Goal: Task Accomplishment & Management: Use online tool/utility

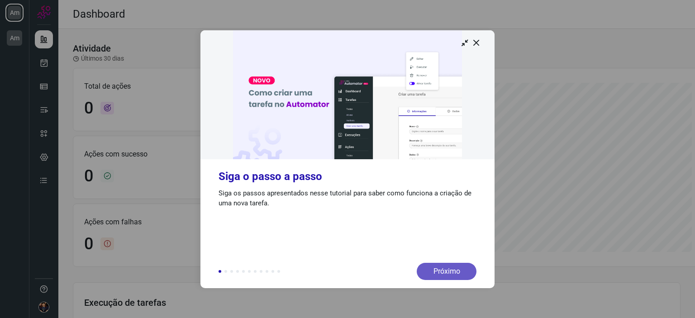
click at [438, 270] on div "Próximo" at bounding box center [446, 271] width 60 height 17
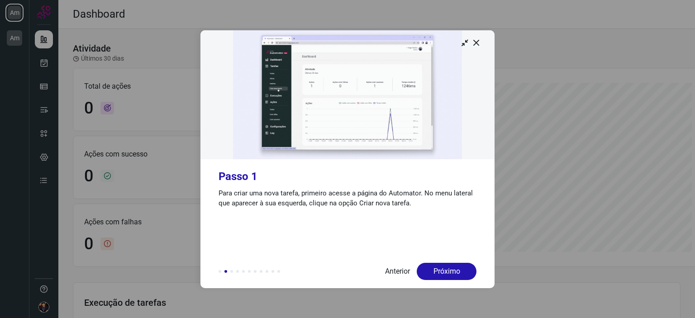
click at [438, 270] on div "Próximo" at bounding box center [446, 271] width 60 height 17
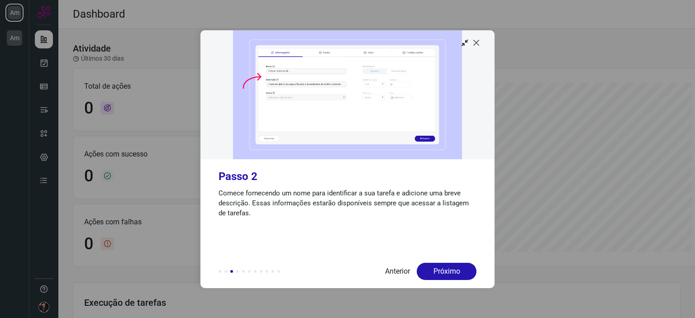
click at [478, 45] on icon at bounding box center [476, 42] width 9 height 9
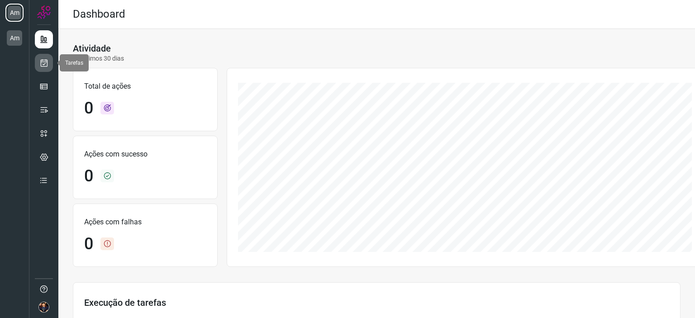
click at [44, 64] on icon at bounding box center [43, 62] width 9 height 9
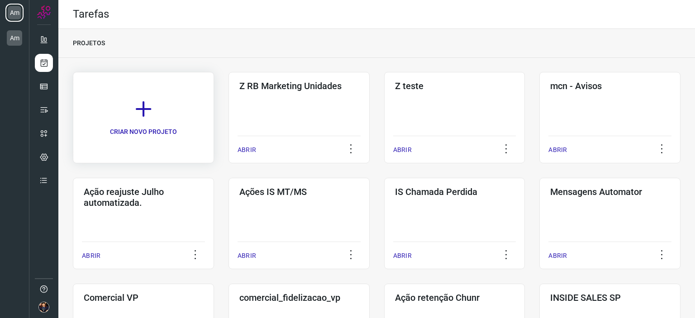
click at [143, 119] on link "CRIAR NOVO PROJETO" at bounding box center [143, 117] width 141 height 91
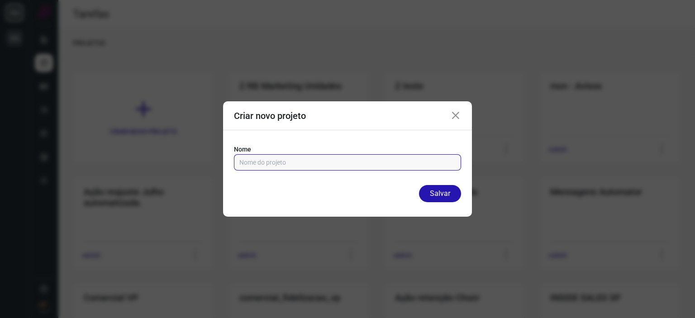
click at [276, 163] on input "text" at bounding box center [347, 162] width 216 height 15
paste input "https://mdapva.com.br/pesquisa"
click at [286, 161] on input "Pesquisa https://mdapva.com.br/pesquisa" at bounding box center [347, 162] width 216 height 15
click at [377, 161] on input "Pesquisa mdapva.com.br/pesquisa" at bounding box center [347, 162] width 216 height 15
type input "Pesquisa mdapva"
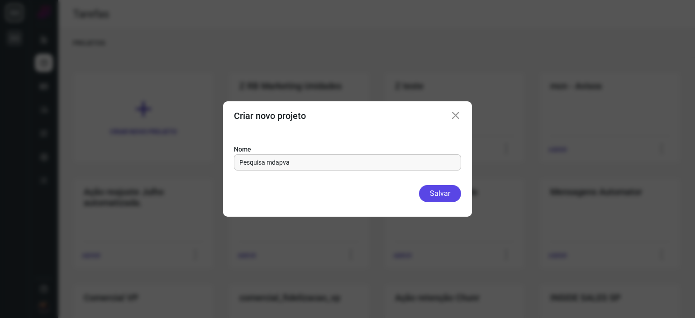
click at [444, 193] on button "Salvar" at bounding box center [440, 193] width 42 height 17
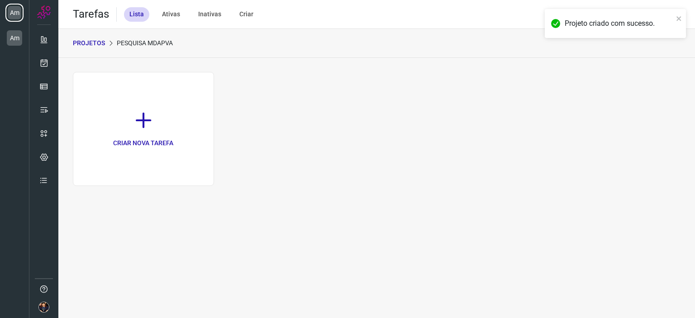
drag, startPoint x: 444, startPoint y: 193, endPoint x: 347, endPoint y: 126, distance: 117.5
click at [347, 126] on div "CRIAR NOVA TAREFA Excluir Tarefa Tem certeza que deseja excluir essa tarefa? Vo…" at bounding box center [376, 133] width 636 height 151
click at [144, 123] on icon at bounding box center [143, 120] width 20 height 20
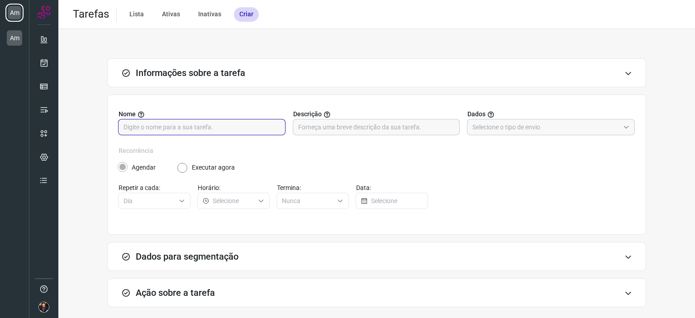
click at [161, 124] on input "text" at bounding box center [201, 126] width 156 height 15
paste input "https://mdapva.com.br/pesquisa"
click at [175, 126] on input "Pesquisa https://mdapva.com.br/pesquisa" at bounding box center [201, 126] width 156 height 15
click at [236, 129] on input "Pesquisa mdapva.com.br/pesquisa" at bounding box center [201, 126] width 156 height 15
type input "Pesquisa mdapva"
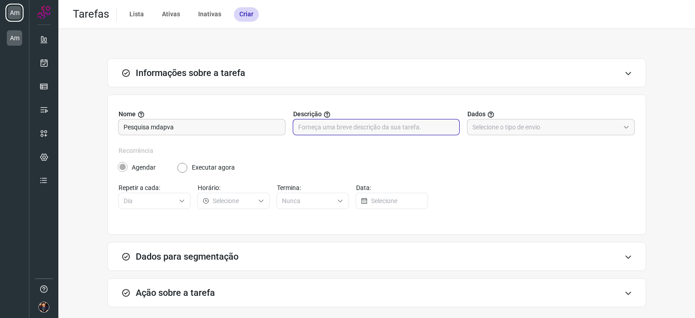
click at [369, 125] on input "text" at bounding box center [376, 126] width 156 height 15
type input "Pesquisa e votação"
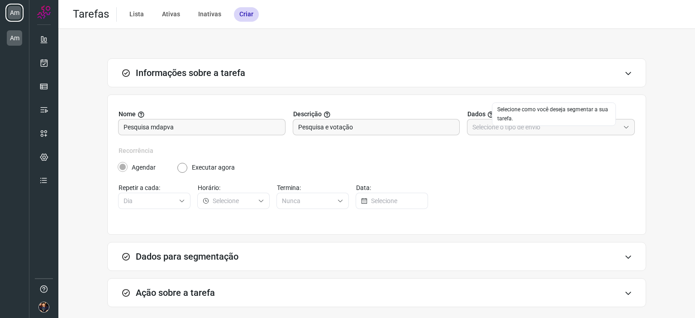
click at [504, 123] on div "Selecione como você deseja segmentar a sua tarefa." at bounding box center [554, 114] width 124 height 24
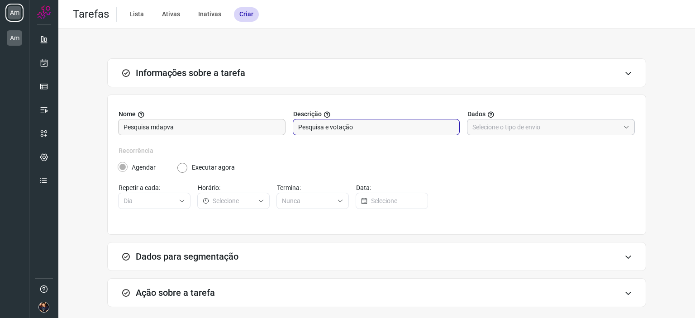
click at [623, 125] on div at bounding box center [551, 127] width 168 height 16
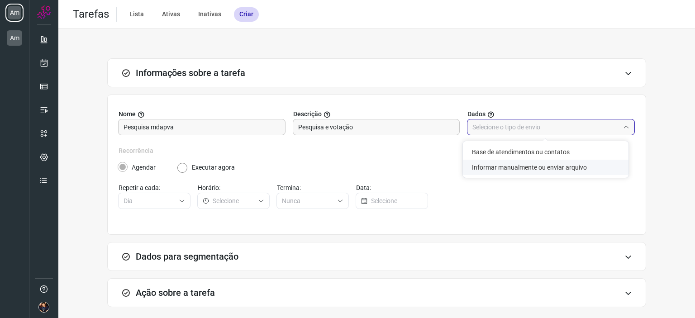
click at [570, 167] on li "Informar manualmente ou enviar arquivo" at bounding box center [546, 167] width 166 height 15
type input "Informar manualmente ou enviar arquivo"
radio input "false"
radio input "true"
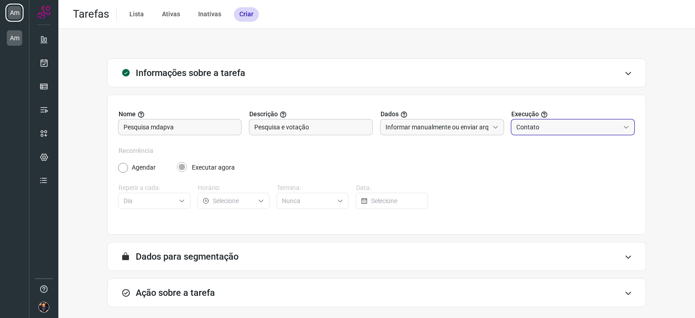
click at [568, 129] on input "Contato" at bounding box center [567, 126] width 103 height 15
click at [564, 191] on div "Recorrência Agendar Executar agora Repetir a cada: Dia Horário: Termina: Nunca …" at bounding box center [376, 183] width 516 height 74
click at [208, 166] on label "Executar agora" at bounding box center [213, 167] width 43 height 9
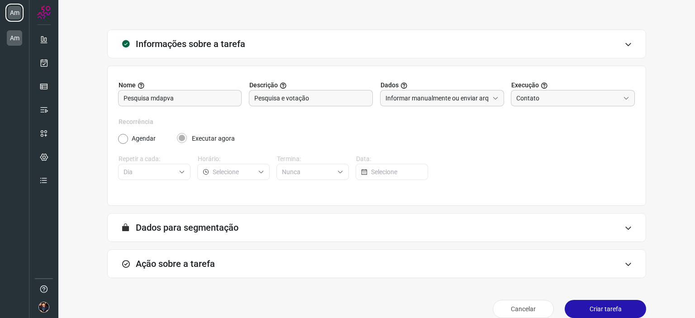
scroll to position [41, 0]
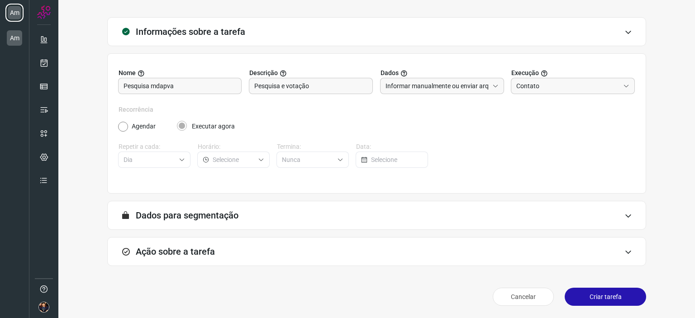
click at [624, 217] on icon at bounding box center [628, 215] width 8 height 7
click at [624, 251] on icon at bounding box center [628, 251] width 8 height 7
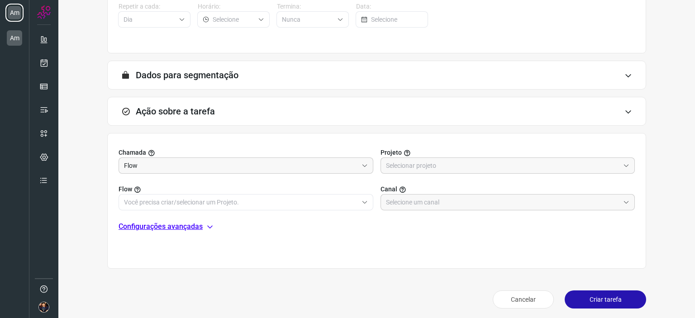
scroll to position [184, 0]
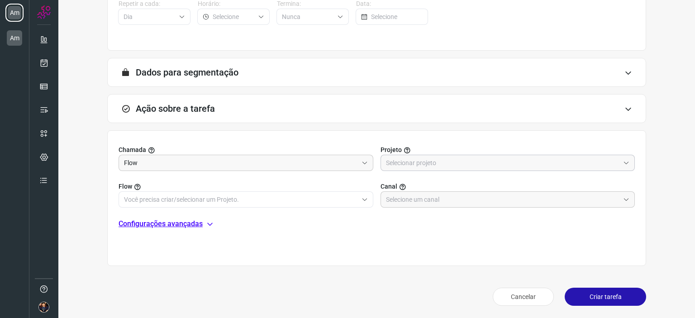
click at [439, 161] on input "text" at bounding box center [503, 162] width 234 height 15
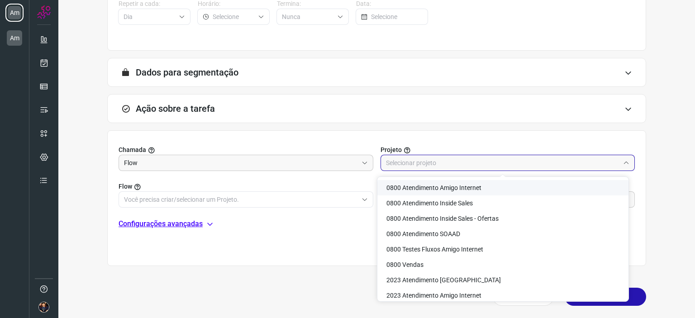
click at [431, 160] on input "text" at bounding box center [503, 162] width 234 height 15
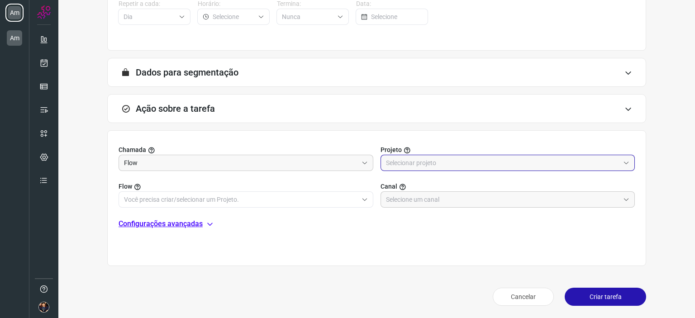
click at [435, 163] on input "text" at bounding box center [503, 162] width 234 height 15
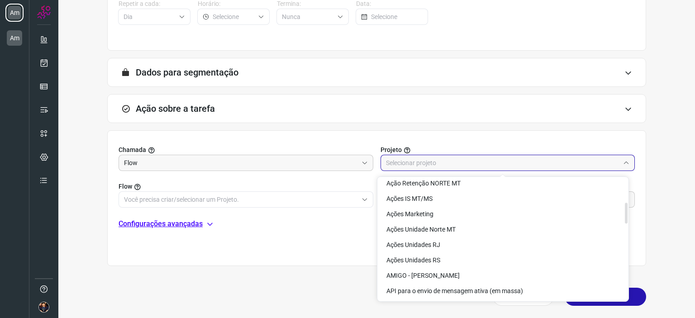
scroll to position [132, 0]
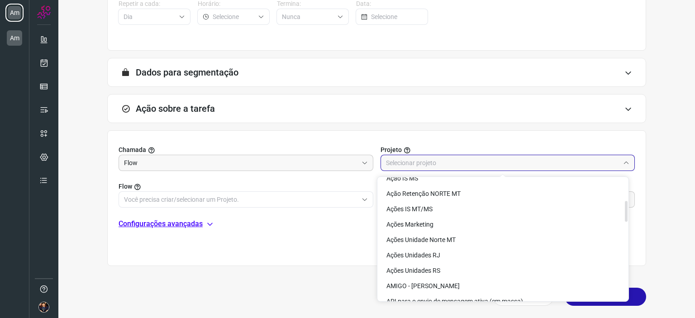
drag, startPoint x: 626, startPoint y: 181, endPoint x: 633, endPoint y: 204, distance: 23.6
click at [633, 204] on body "Am Am Tarefas Lista Ativas Inativas Criar Informações sobre a tarefa Nome Pesqu…" at bounding box center [347, 159] width 695 height 318
click at [447, 205] on li "Ações IS MT/MS" at bounding box center [502, 208] width 251 height 15
type input "Ações IS MT/MS"
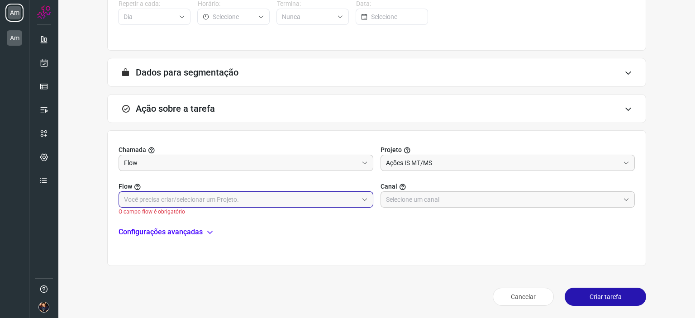
click at [260, 203] on input "text" at bounding box center [241, 199] width 234 height 15
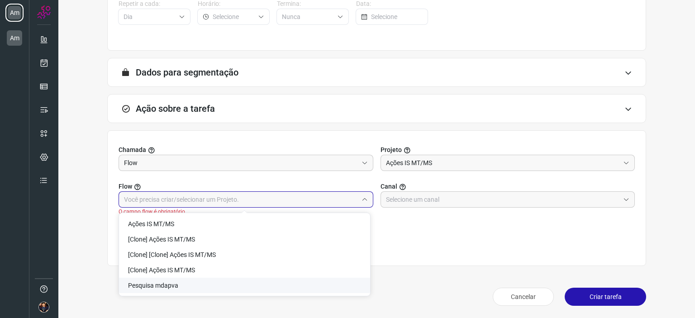
click at [163, 288] on span "Pesquisa mdapva" at bounding box center [153, 285] width 50 height 7
type input "Pesquisa mdapva"
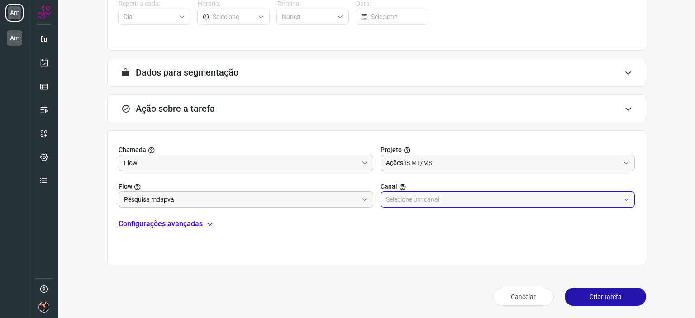
click at [440, 200] on input "text" at bounding box center [503, 199] width 234 height 15
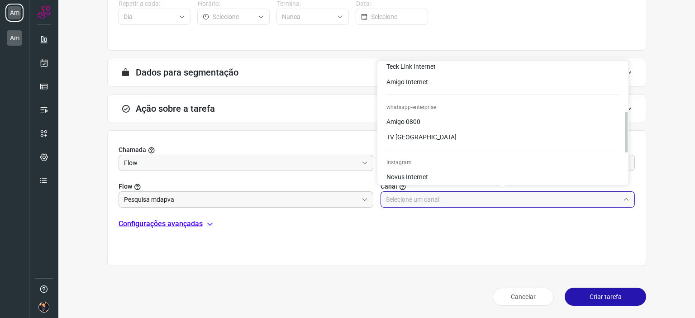
scroll to position [159, 0]
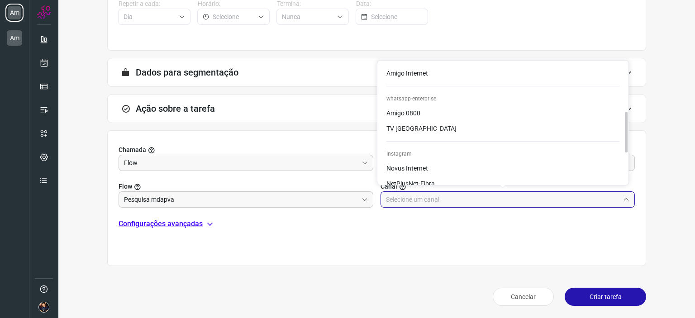
drag, startPoint x: 627, startPoint y: 93, endPoint x: 624, endPoint y: 145, distance: 52.5
click at [624, 145] on div at bounding box center [625, 132] width 3 height 40
click at [470, 114] on li "Amigo 0800" at bounding box center [502, 112] width 251 height 15
type input "Amigo 0800"
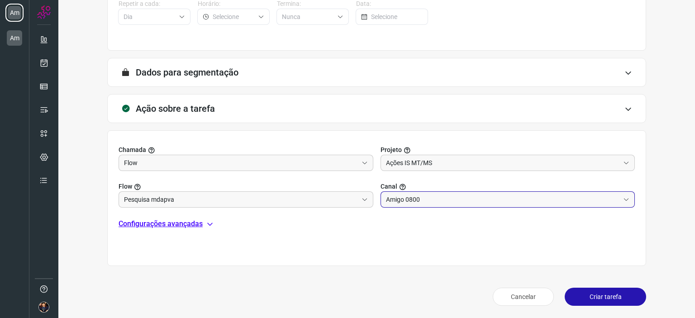
click at [178, 221] on p "Configurações avançadas" at bounding box center [160, 223] width 84 height 11
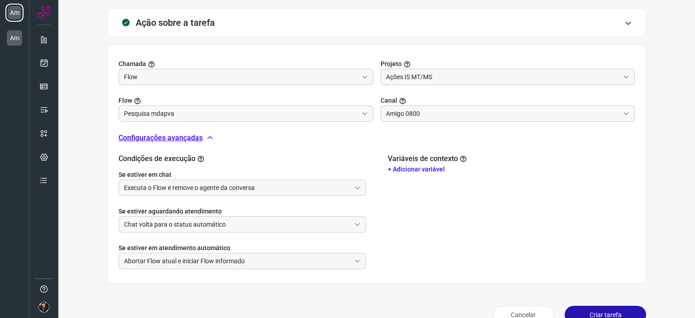
scroll to position [288, 0]
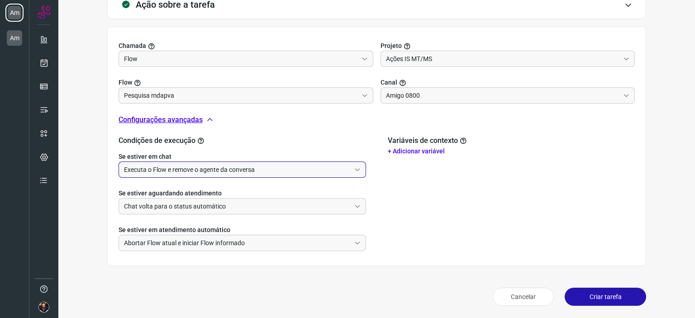
click at [336, 170] on input "Executa o Flow e remove o agente da conversa" at bounding box center [237, 169] width 227 height 15
click at [205, 209] on li "Não executa o Flow" at bounding box center [241, 209] width 244 height 15
type input "Não executa o Flow"
click at [236, 208] on input "Chat volta para o status automático" at bounding box center [237, 206] width 227 height 15
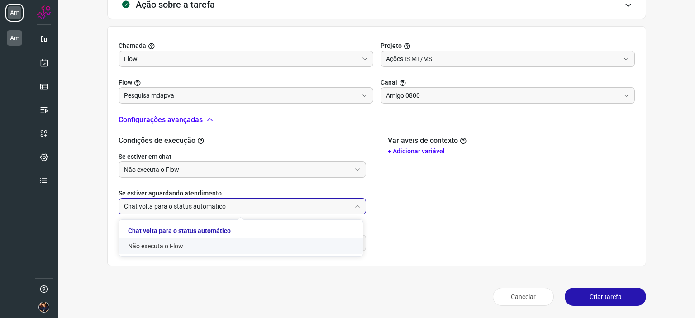
click at [236, 245] on li "Não executa o Flow" at bounding box center [241, 245] width 244 height 15
type input "Não executa o Flow"
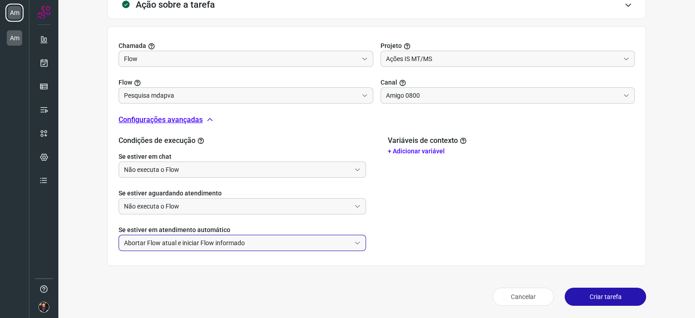
click at [247, 247] on input "Abortar Flow atual e iniciar Flow informado" at bounding box center [237, 242] width 227 height 15
click at [242, 284] on li "Não faz nada" at bounding box center [241, 282] width 244 height 15
type input "Não faz nada"
click at [597, 294] on button "Criar tarefa" at bounding box center [604, 297] width 81 height 18
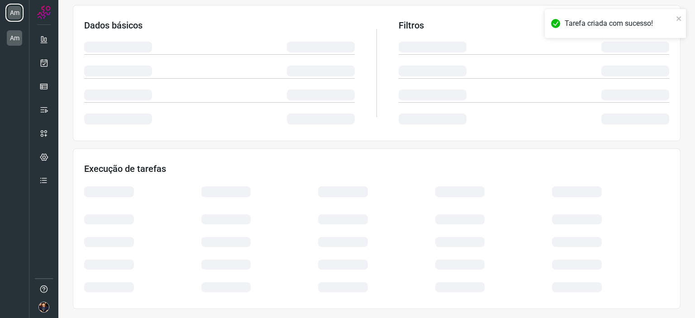
scroll to position [148, 0]
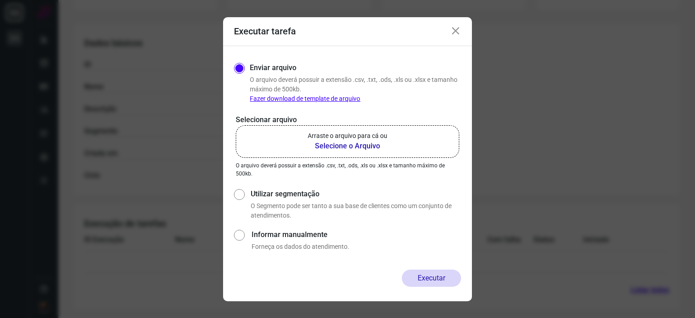
click at [238, 236] on input "Informar manualmente" at bounding box center [239, 239] width 10 height 24
radio input "true"
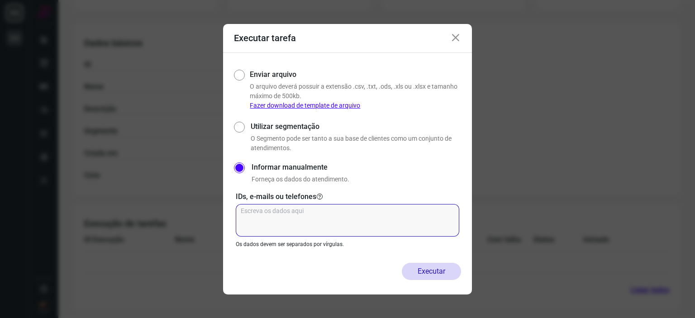
click at [312, 216] on textarea at bounding box center [347, 220] width 223 height 33
type textarea "(11)995501502 (66)999577571"
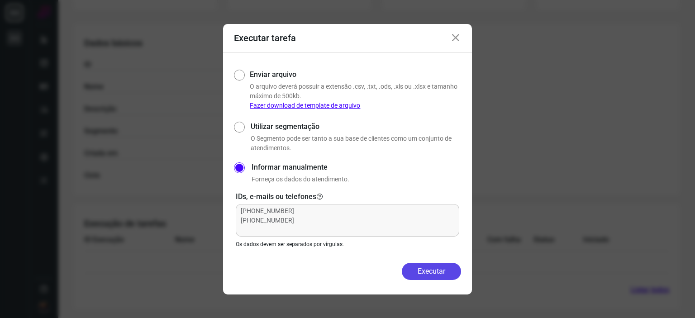
click at [437, 272] on button "Executar" at bounding box center [431, 271] width 59 height 17
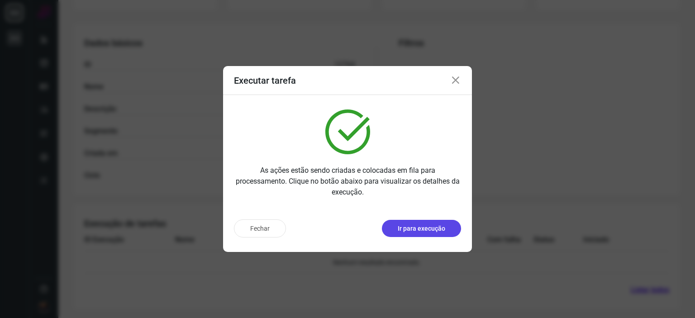
click at [423, 224] on p "Ir para execução" at bounding box center [420, 228] width 47 height 9
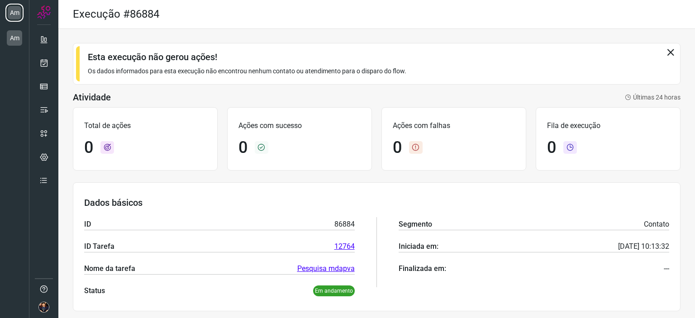
click at [665, 50] on icon at bounding box center [670, 52] width 10 height 10
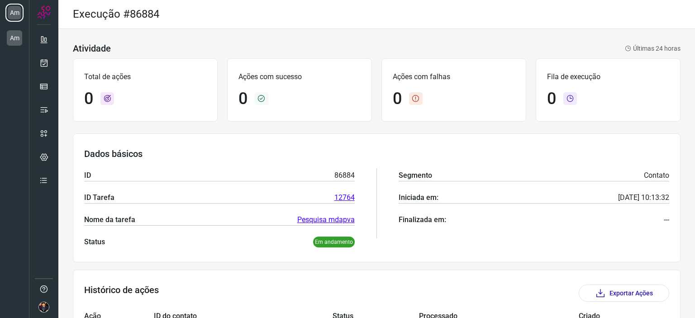
click at [334, 244] on p "Em andamento" at bounding box center [334, 241] width 42 height 11
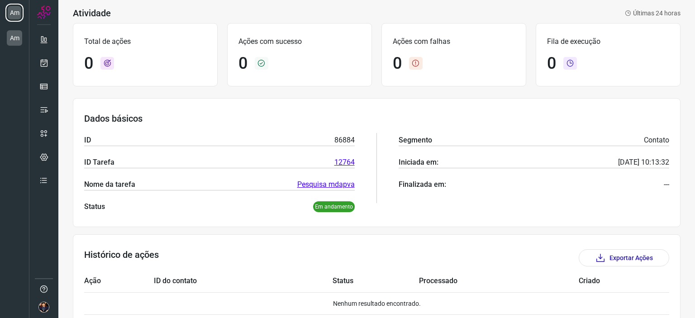
scroll to position [76, 0]
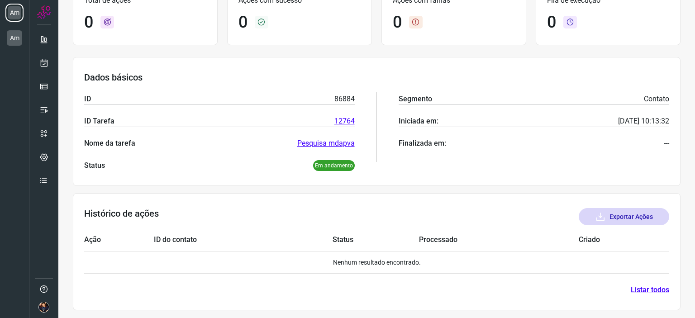
click at [619, 218] on button "Exportar Ações" at bounding box center [623, 216] width 90 height 17
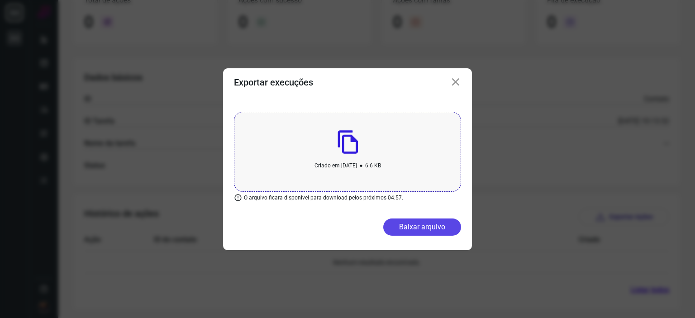
click at [414, 225] on button "Baixar arquivo" at bounding box center [422, 226] width 78 height 17
click at [454, 86] on icon at bounding box center [455, 82] width 11 height 11
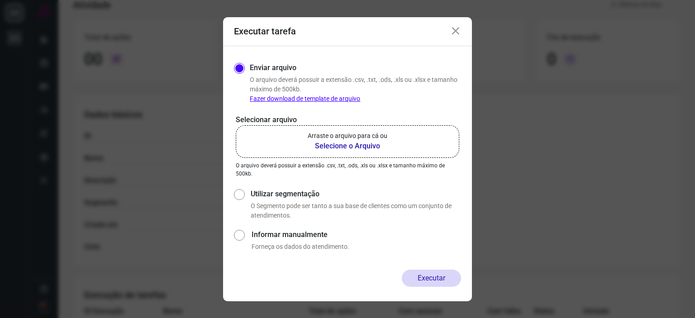
click at [274, 235] on label "Informar manualmente" at bounding box center [355, 234] width 209 height 11
click at [244, 235] on input "Informar manualmente" at bounding box center [239, 239] width 10 height 24
radio input "true"
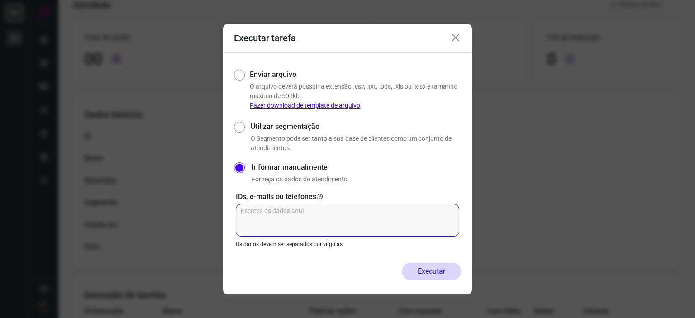
click at [293, 218] on textarea at bounding box center [347, 220] width 223 height 33
click at [294, 210] on textarea "11995501502" at bounding box center [347, 220] width 223 height 33
type textarea "11995501502 66999577571"
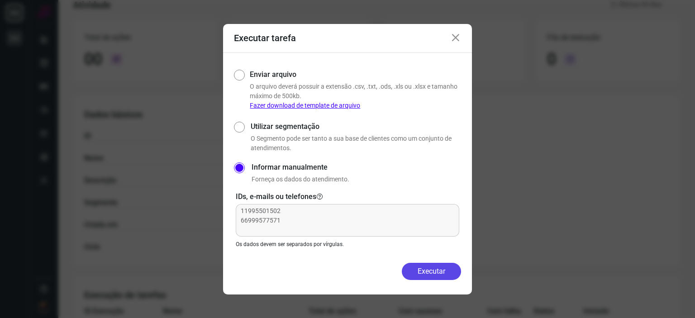
click at [431, 271] on button "Executar" at bounding box center [431, 271] width 59 height 17
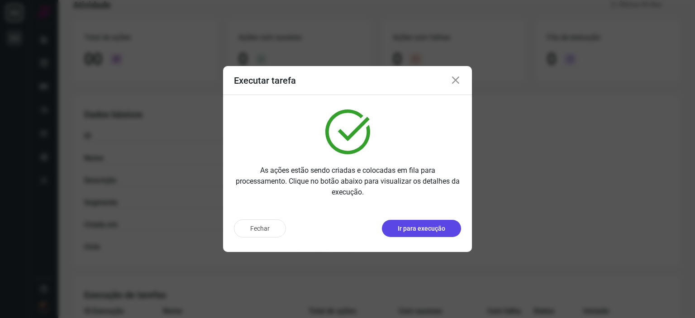
click at [421, 233] on button "Ir para execução" at bounding box center [421, 228] width 79 height 17
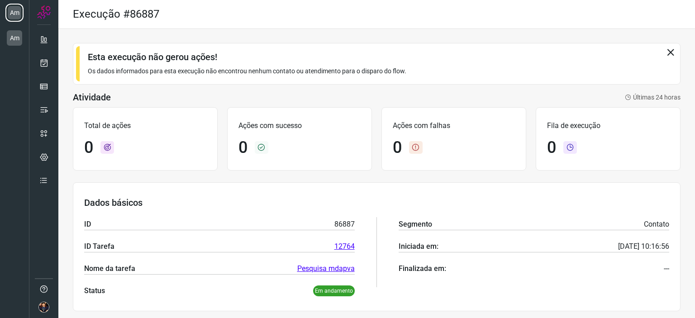
click at [59, 54] on div "Esta execução não gerou ações! Os dados informados para esta execução não encon…" at bounding box center [376, 237] width 636 height 416
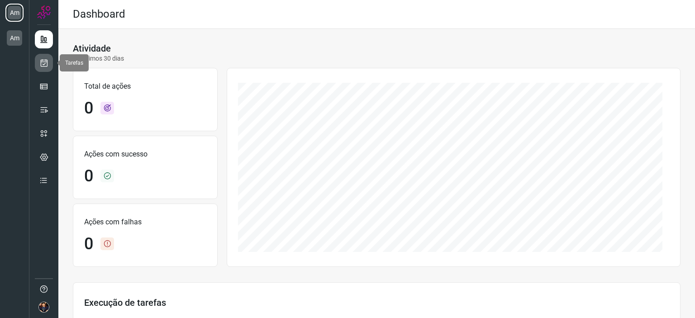
click at [44, 60] on icon at bounding box center [43, 62] width 9 height 9
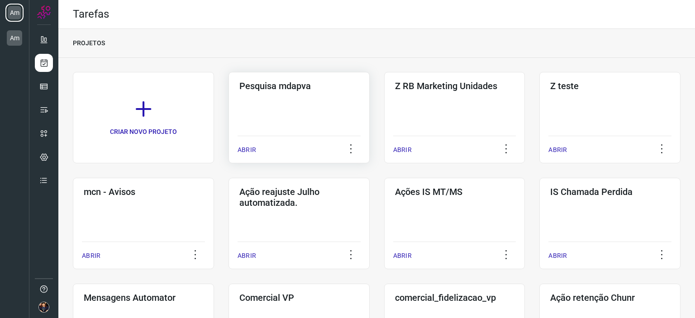
click at [246, 148] on p "ABRIR" at bounding box center [246, 149] width 19 height 9
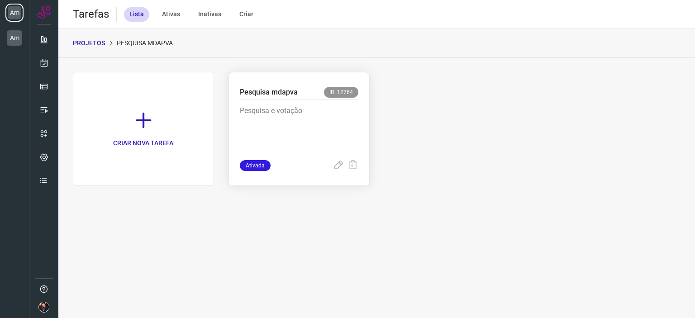
click at [295, 130] on p "Pesquisa e votação" at bounding box center [299, 127] width 118 height 45
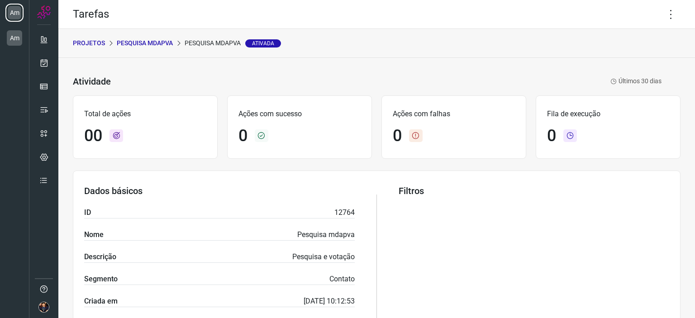
click at [156, 43] on p "Pesquisa mdapva" at bounding box center [145, 42] width 56 height 9
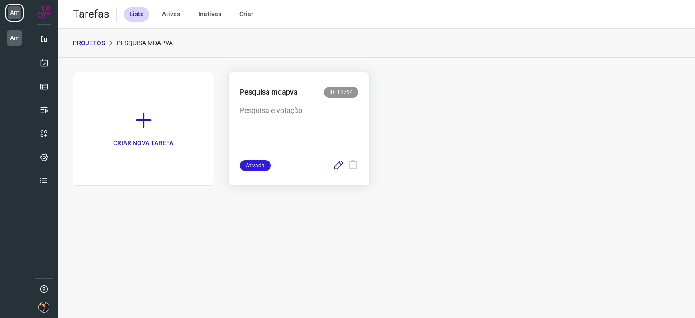
click at [336, 164] on icon at bounding box center [338, 165] width 11 height 11
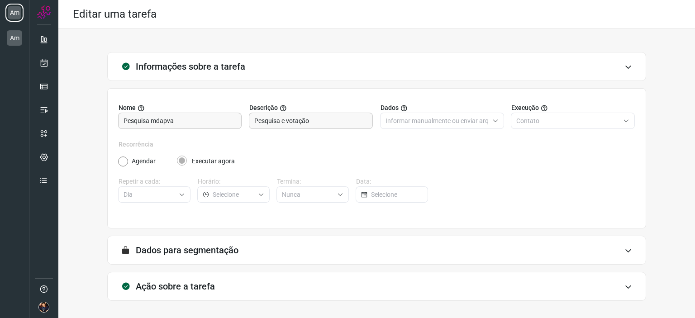
scroll to position [35, 0]
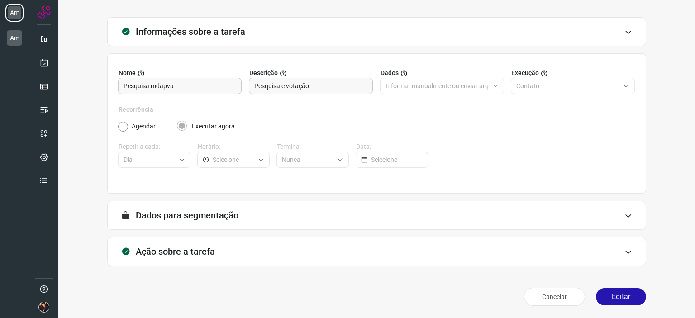
type input "Pesquisa mdapva"
click at [624, 249] on icon at bounding box center [628, 251] width 8 height 7
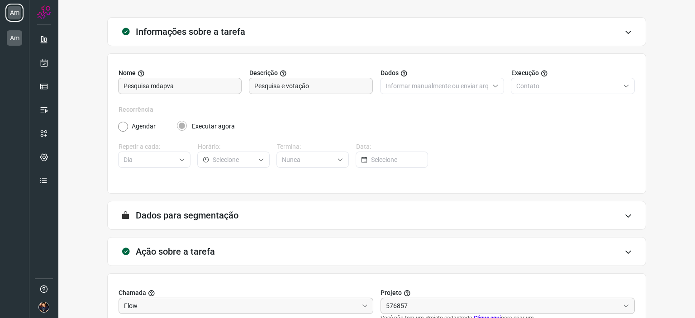
type input "Ações IS MT/MS"
type input "Amigo 0800"
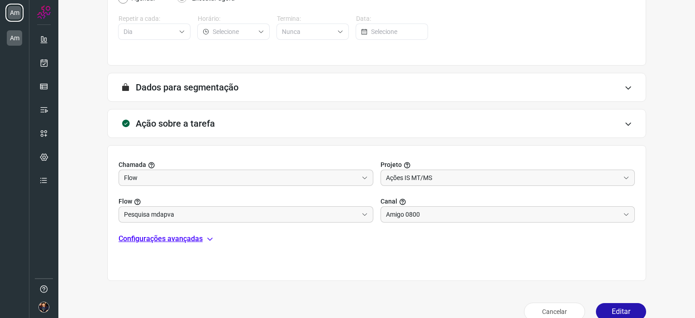
scroll to position [178, 0]
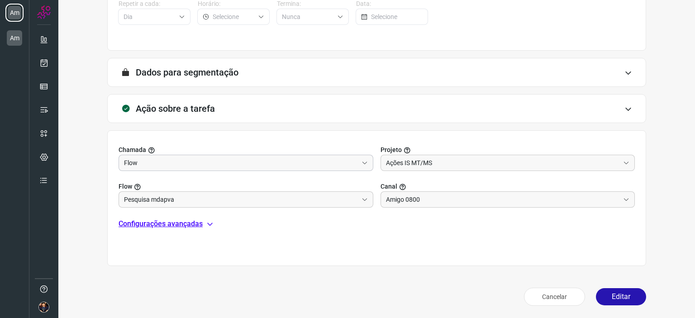
click at [363, 162] on icon at bounding box center [364, 163] width 6 height 6
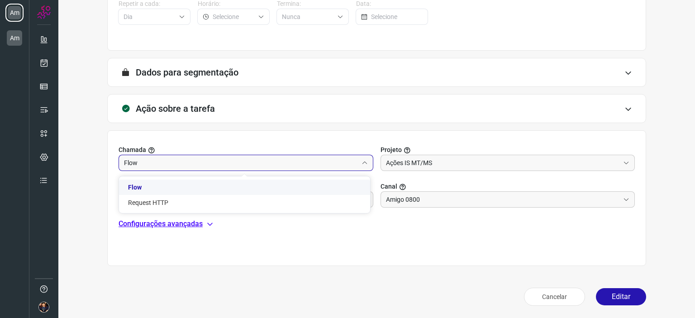
click at [347, 182] on li "Flow" at bounding box center [244, 187] width 251 height 15
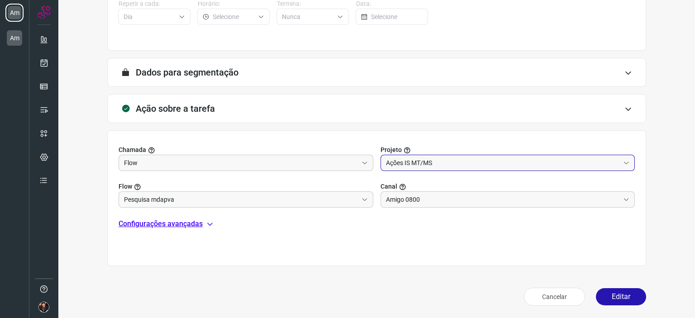
click at [486, 161] on input "Ações IS MT/MS" at bounding box center [503, 162] width 234 height 15
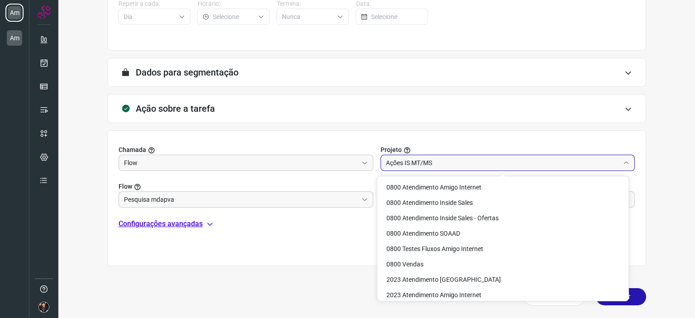
scroll to position [48, 0]
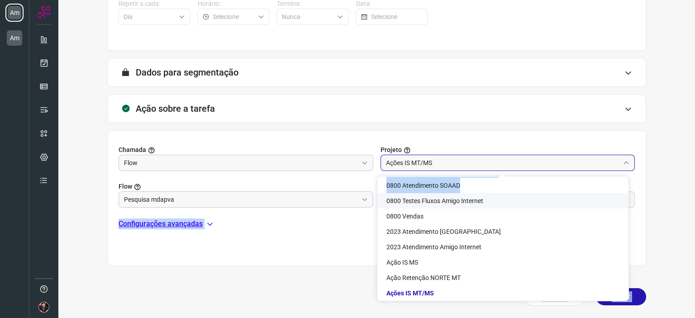
drag, startPoint x: 627, startPoint y: 191, endPoint x: 629, endPoint y: 205, distance: 14.1
click at [629, 205] on body "Am Am Editar uma tarefa Informações sobre a tarefa Nome Pesquisa mdapva Descriç…" at bounding box center [347, 159] width 695 height 318
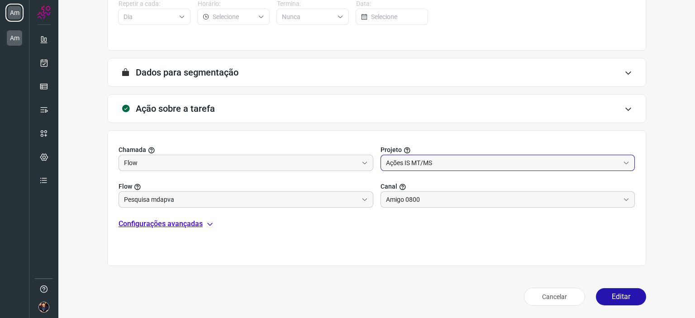
click at [610, 162] on input "Ações IS MT/MS" at bounding box center [503, 162] width 234 height 15
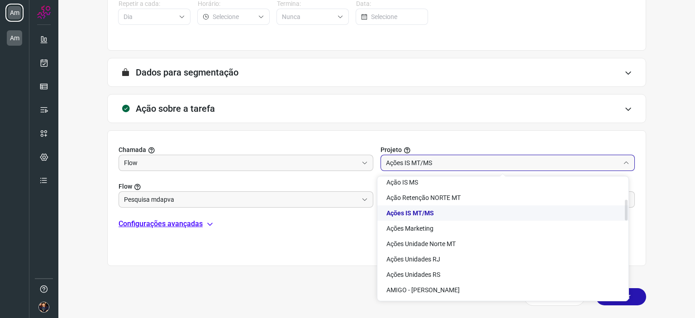
scroll to position [125, 0]
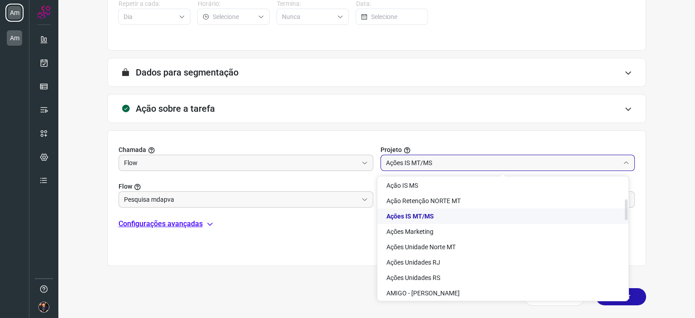
drag, startPoint x: 626, startPoint y: 196, endPoint x: 605, endPoint y: 209, distance: 24.6
click at [605, 209] on div "0800 Atendimento Amigo Internet 0800 Atendimento Inside Sales 0800 Atendimento …" at bounding box center [502, 239] width 251 height 124
click at [593, 213] on li "Ações IS MT/MS" at bounding box center [502, 215] width 251 height 15
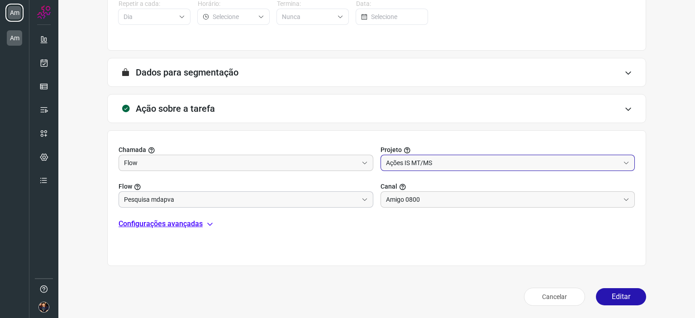
click at [358, 198] on span at bounding box center [363, 199] width 10 height 6
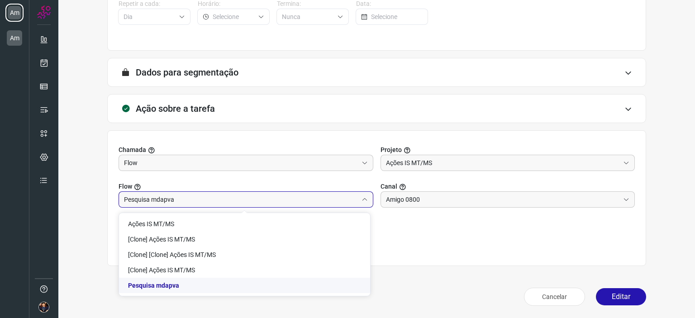
click at [284, 287] on li "Pesquisa mdapva" at bounding box center [244, 285] width 251 height 15
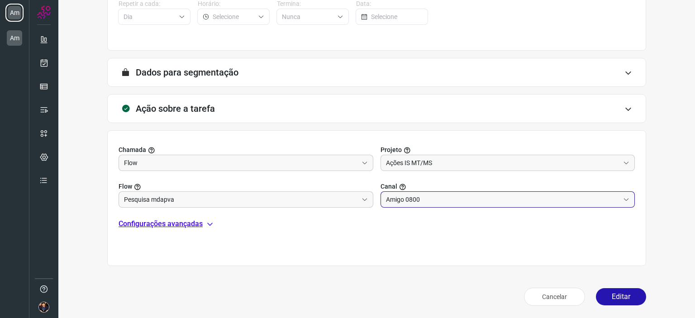
click at [503, 200] on input "Amigo 0800" at bounding box center [503, 199] width 234 height 15
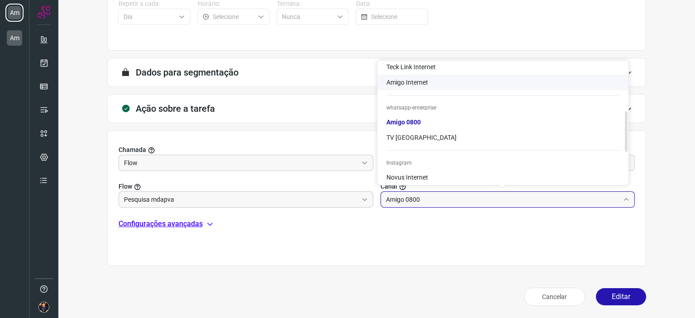
scroll to position [149, 0]
drag, startPoint x: 625, startPoint y: 126, endPoint x: 630, endPoint y: 144, distance: 18.2
click at [630, 144] on body "Am Am Editar uma tarefa Informações sobre a tarefa Nome Pesquisa mdapva Descriç…" at bounding box center [347, 159] width 695 height 318
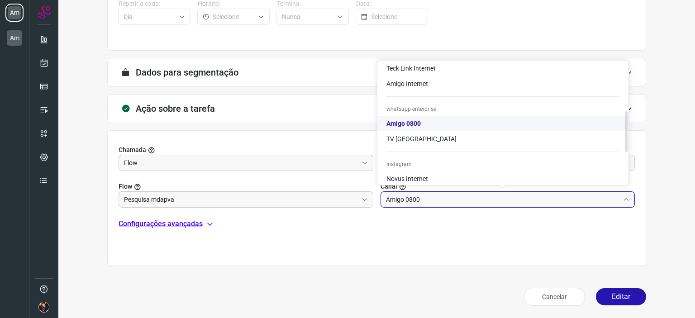
click at [548, 119] on li "Amigo 0800" at bounding box center [502, 123] width 251 height 15
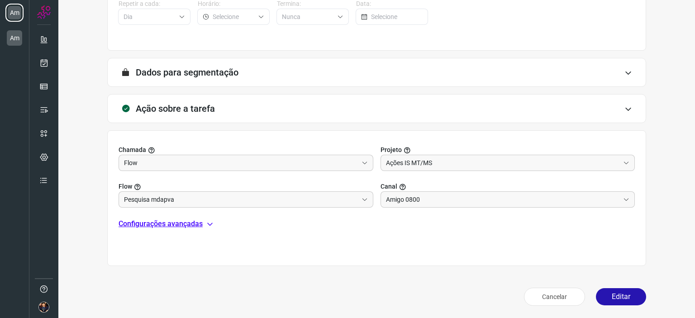
click at [473, 256] on div "Chamada Flow Projeto Ações IS MT/MS Flow Pesquisa mdapva Canal Amigo 0800 Confi…" at bounding box center [376, 198] width 539 height 136
click at [207, 221] on icon at bounding box center [209, 223] width 7 height 7
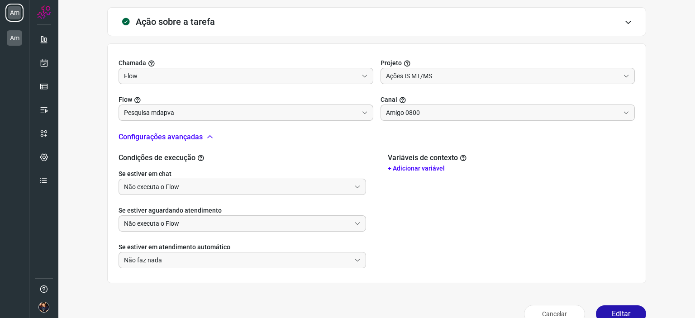
scroll to position [282, 0]
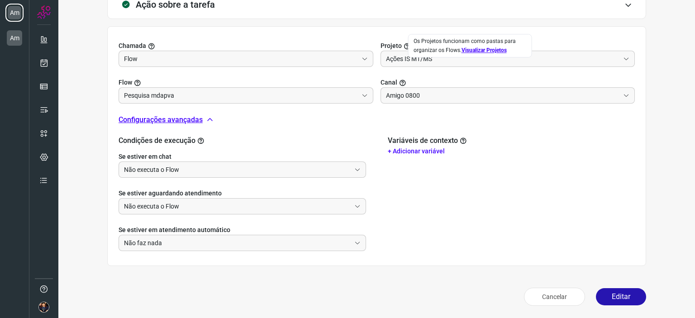
click at [502, 49] on link "Visualizar Projetos" at bounding box center [483, 50] width 45 height 6
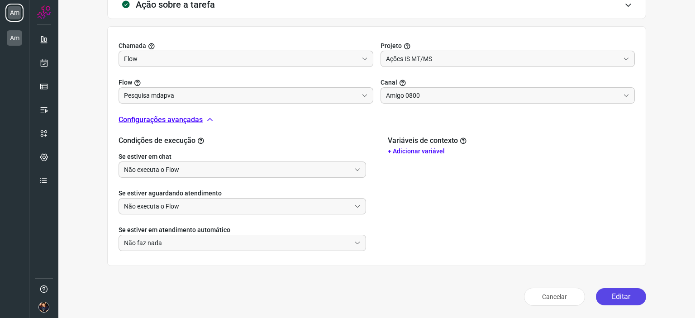
click at [621, 295] on button "Editar" at bounding box center [621, 296] width 50 height 17
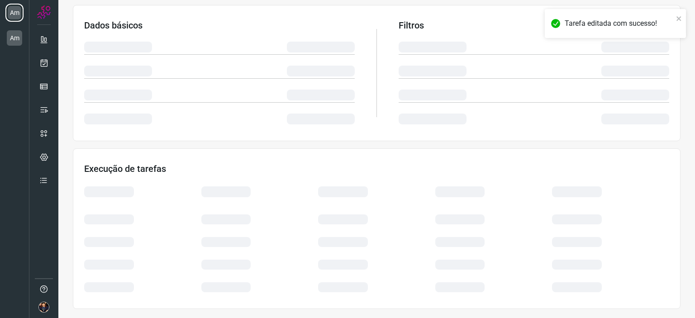
scroll to position [148, 0]
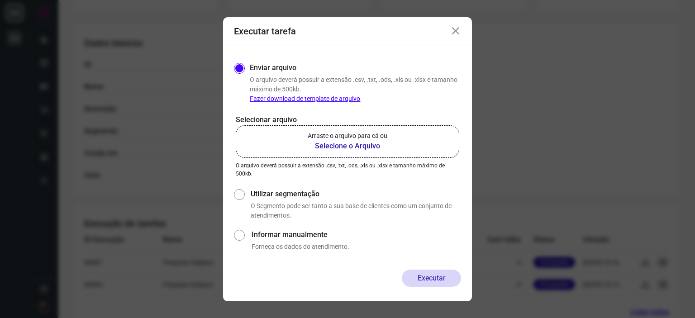
click at [241, 233] on input "Informar manualmente" at bounding box center [239, 239] width 10 height 24
radio input "true"
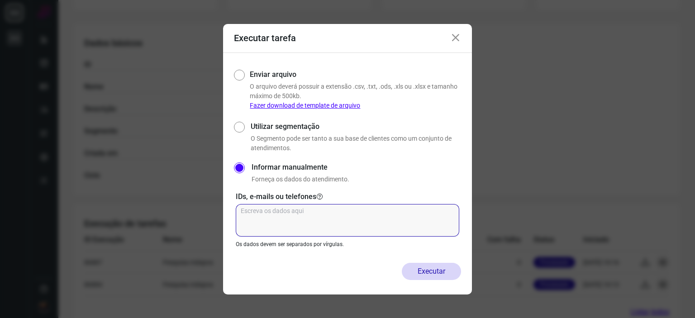
click at [270, 218] on textarea at bounding box center [347, 220] width 223 height 33
click at [289, 210] on textarea at bounding box center [347, 220] width 223 height 33
type textarea "11995501502"
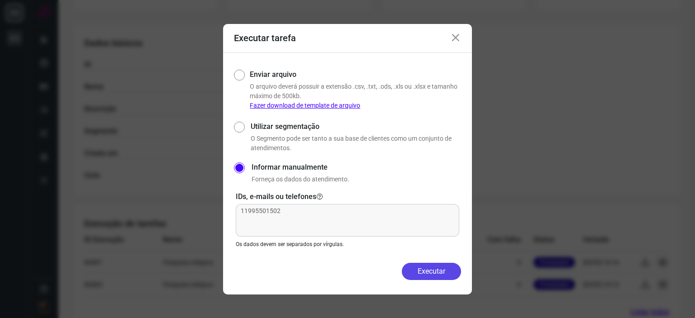
click at [432, 271] on button "Executar" at bounding box center [431, 271] width 59 height 17
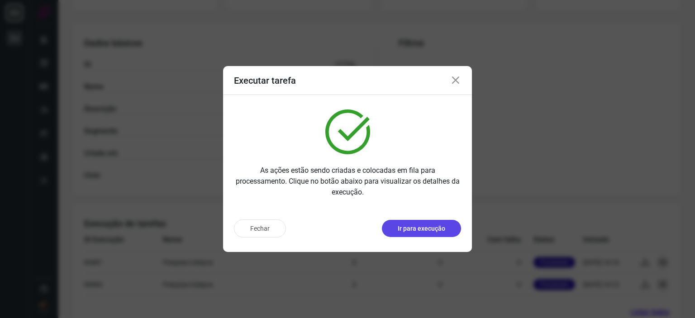
click at [417, 231] on p "Ir para execução" at bounding box center [420, 228] width 47 height 9
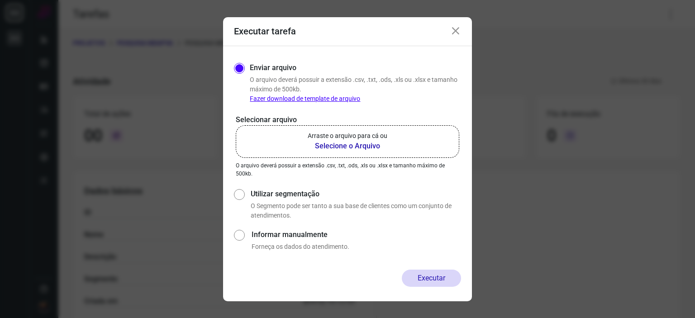
click at [236, 235] on input "Informar manualmente" at bounding box center [239, 239] width 10 height 24
radio input "true"
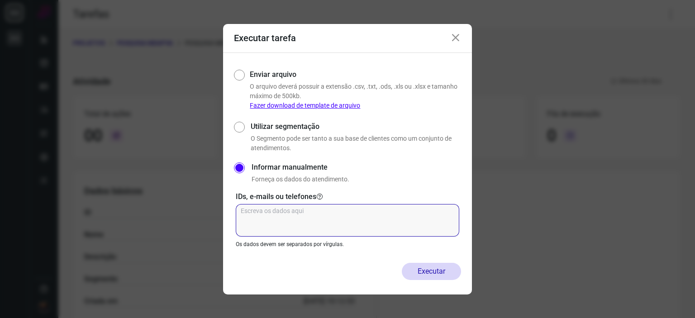
click at [277, 216] on textarea at bounding box center [347, 220] width 223 height 33
paste textarea "66 99957-7571"
click at [271, 212] on textarea "66 99957-7571" at bounding box center [347, 220] width 223 height 33
drag, startPoint x: 283, startPoint y: 209, endPoint x: 206, endPoint y: 208, distance: 76.4
click at [206, 208] on div "Executar tarefa Enviar arquivo O arquivo [PERSON_NAME] possuir a extensão .csv,…" at bounding box center [347, 159] width 695 height 318
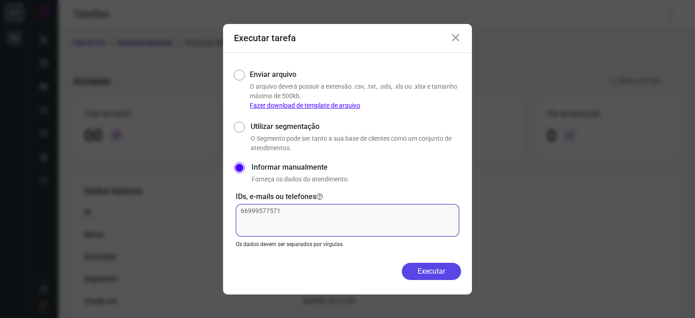
type textarea "66999577571"
click at [433, 269] on button "Executar" at bounding box center [431, 271] width 59 height 17
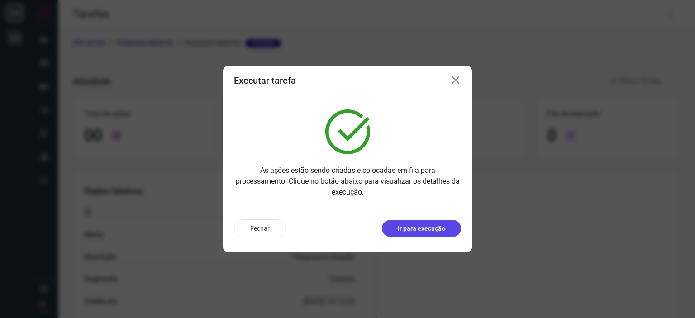
click at [423, 231] on p "Ir para execução" at bounding box center [420, 228] width 47 height 9
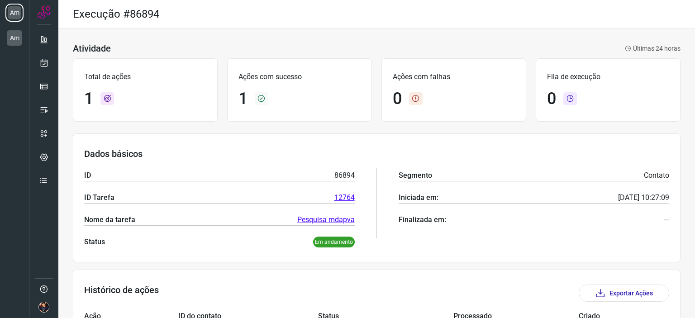
scroll to position [76, 0]
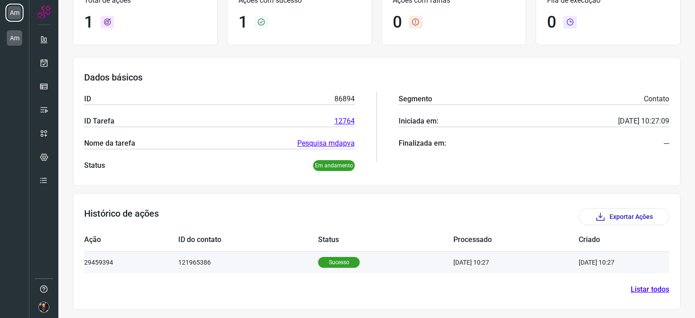
click at [335, 262] on p "Sucesso" at bounding box center [339, 262] width 42 height 11
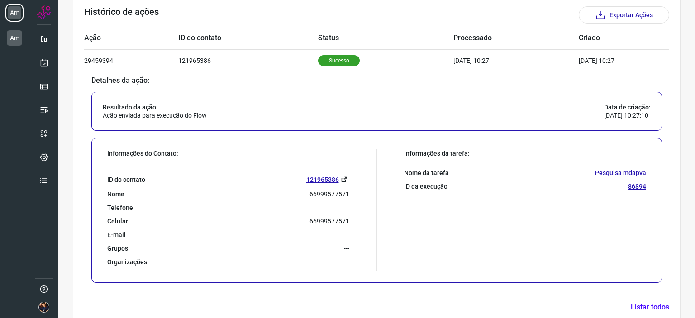
scroll to position [275, 0]
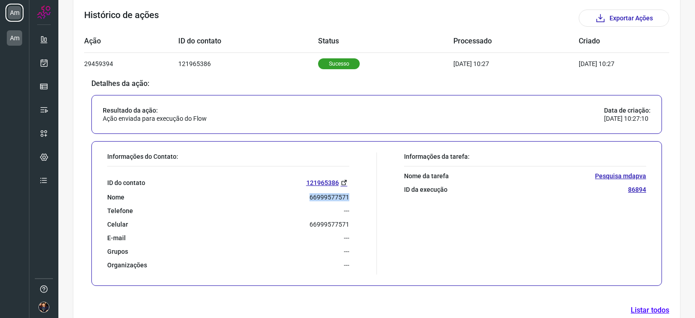
drag, startPoint x: 347, startPoint y: 196, endPoint x: 306, endPoint y: 195, distance: 41.2
click at [306, 195] on div "Informações do Contato: ID do contato 121965386 Nome 66999577571 Telefone --- C…" at bounding box center [240, 213] width 274 height 122
copy p "66999577571"
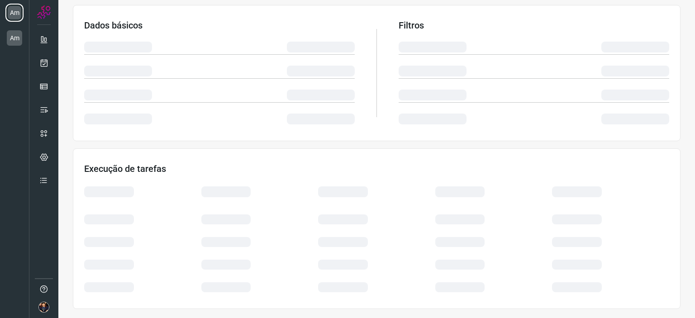
scroll to position [148, 0]
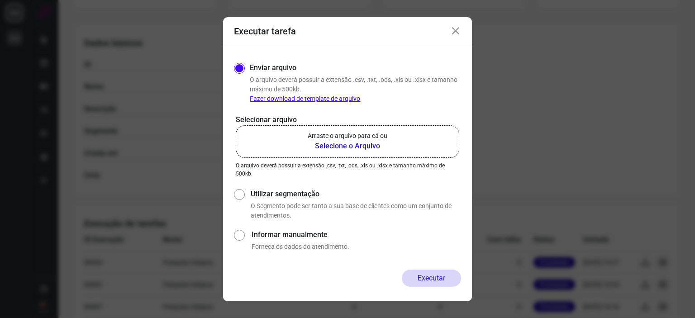
click at [271, 232] on label "Informar manualmente" at bounding box center [355, 234] width 209 height 11
click at [244, 232] on input "Informar manualmente" at bounding box center [239, 239] width 10 height 24
radio input "true"
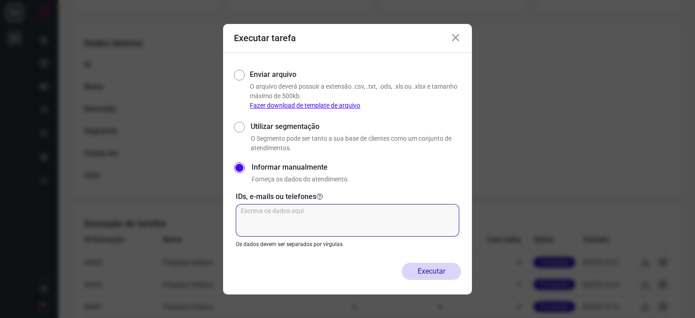
click at [291, 220] on textarea at bounding box center [347, 220] width 223 height 33
paste textarea "66999577571"
click at [253, 210] on textarea "66999577571" at bounding box center [347, 220] width 223 height 33
type textarea "6699577571"
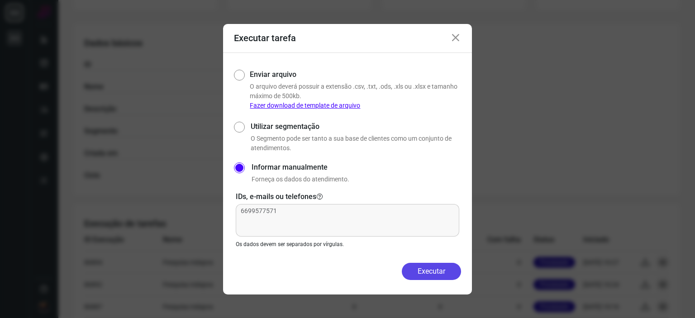
click at [444, 270] on button "Executar" at bounding box center [431, 271] width 59 height 17
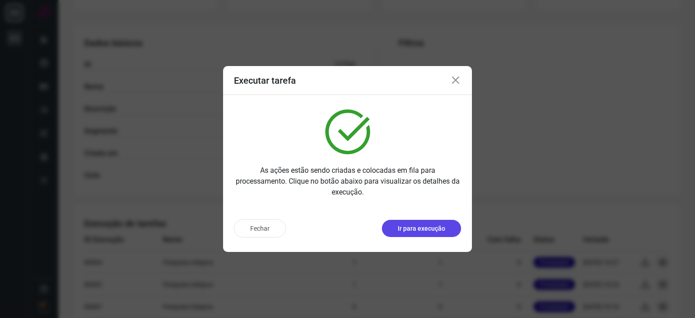
click at [434, 224] on p "Ir para execução" at bounding box center [420, 228] width 47 height 9
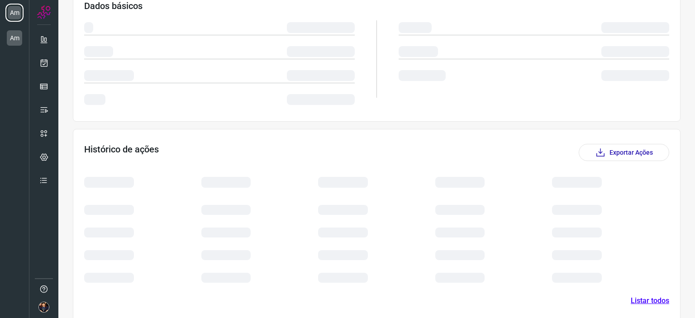
scroll to position [77, 0]
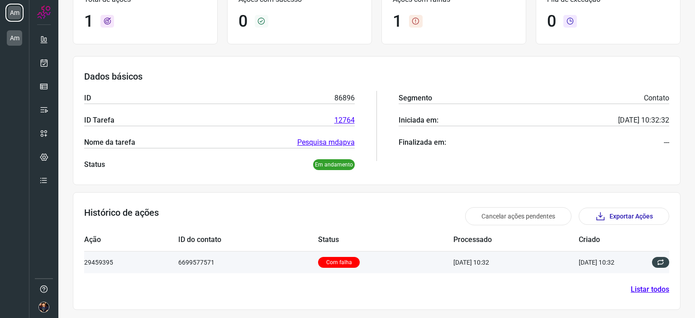
click at [337, 260] on p "Com falha" at bounding box center [339, 262] width 42 height 11
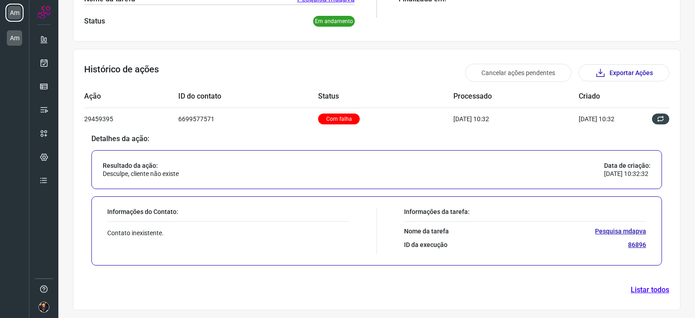
scroll to position [0, 0]
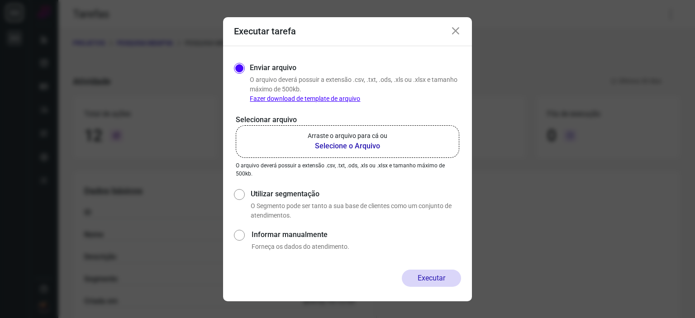
click at [244, 234] on input "Informar manualmente" at bounding box center [239, 239] width 10 height 24
radio input "true"
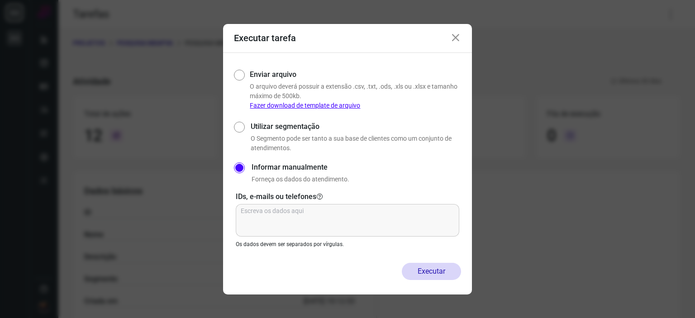
click at [279, 203] on div "IDs, e-mails ou telefones Os dados devem ser separados por vírgulas." at bounding box center [347, 219] width 227 height 57
click at [279, 232] on textarea at bounding box center [347, 220] width 223 height 33
paste textarea "66 99230-2432"
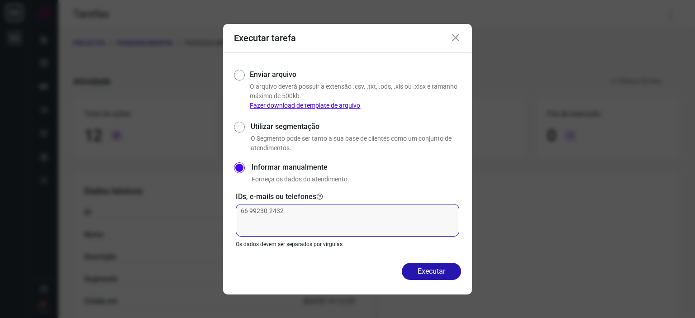
click at [270, 212] on textarea "66 99230-2432" at bounding box center [347, 220] width 223 height 33
click at [251, 210] on textarea "66 992302432" at bounding box center [347, 220] width 223 height 33
type textarea "66992302432"
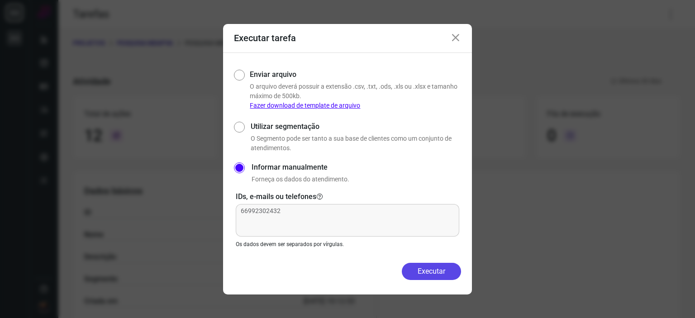
click at [431, 270] on button "Executar" at bounding box center [431, 271] width 59 height 17
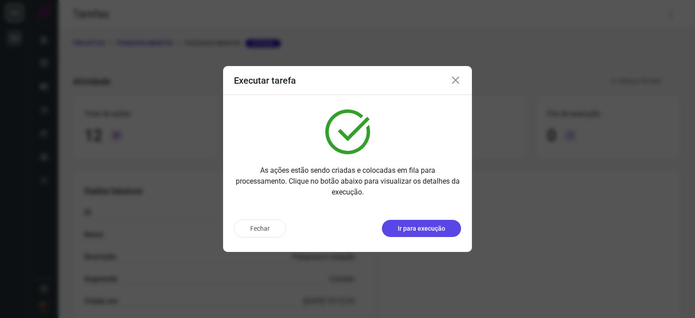
click at [441, 228] on p "Ir para execução" at bounding box center [420, 228] width 47 height 9
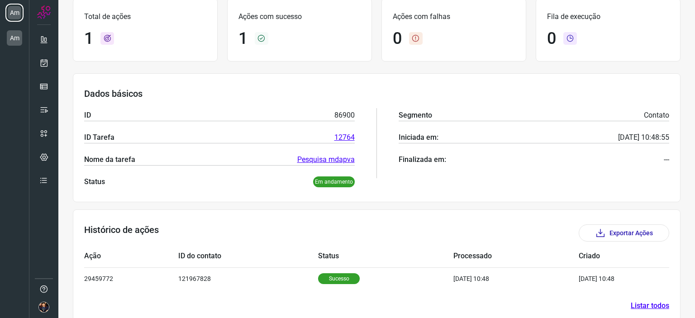
scroll to position [76, 0]
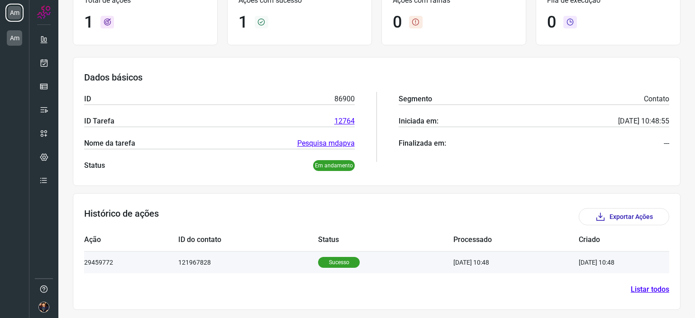
click at [322, 263] on p "Sucesso" at bounding box center [339, 262] width 42 height 11
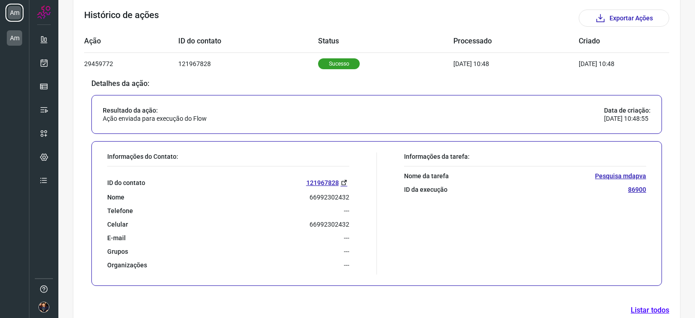
scroll to position [273, 0]
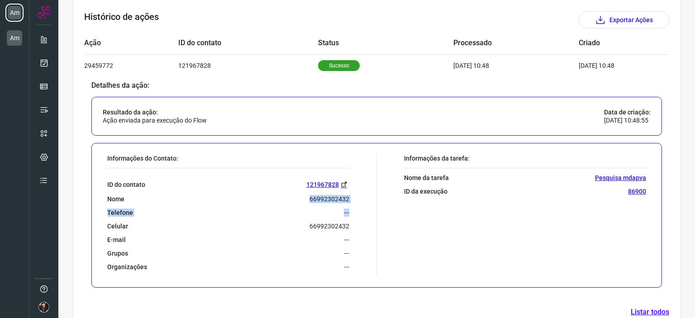
drag, startPoint x: 348, startPoint y: 202, endPoint x: 307, endPoint y: 201, distance: 41.6
click at [307, 201] on div "Informações do Contato: ID do contato 121967828 Nome 66992302432 Telefone --- C…" at bounding box center [240, 215] width 274 height 122
click at [354, 195] on div "Informações do Contato: ID do contato 121967828 Nome 66992302432 Telefone --- C…" at bounding box center [240, 215] width 274 height 122
drag, startPoint x: 347, startPoint y: 198, endPoint x: 306, endPoint y: 199, distance: 41.6
click at [306, 199] on div "Informações do Contato: ID do contato 121967828 Nome 66992302432 Telefone --- C…" at bounding box center [240, 215] width 274 height 122
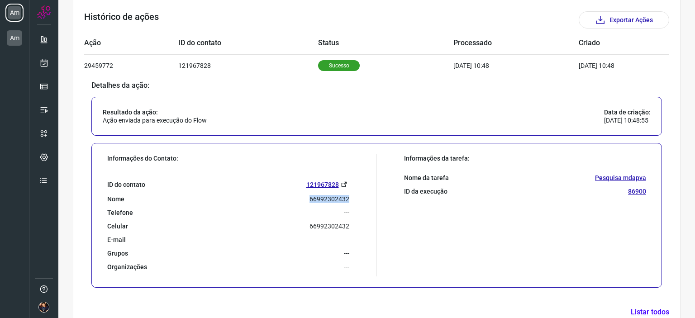
copy p "66992302432"
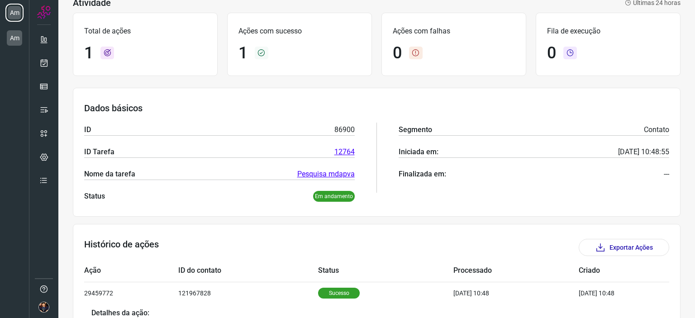
scroll to position [0, 0]
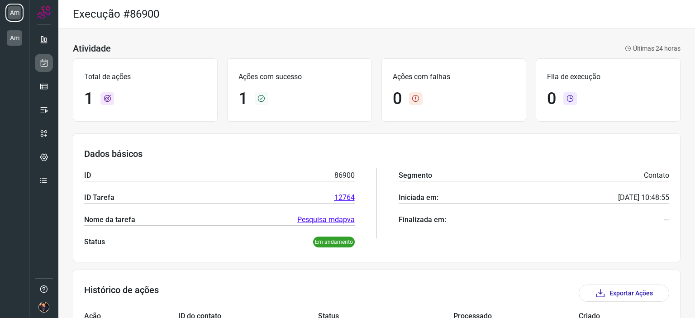
click at [43, 61] on icon at bounding box center [43, 62] width 9 height 9
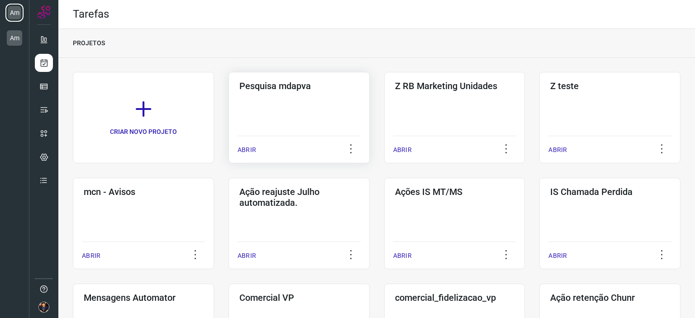
click at [258, 107] on div "Pesquisa mdapva ABRIR" at bounding box center [298, 117] width 141 height 91
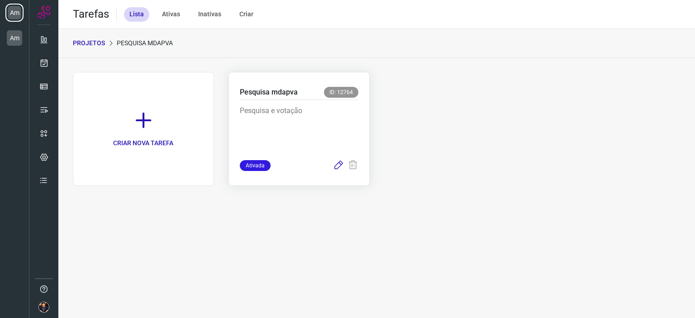
click at [338, 164] on icon at bounding box center [338, 165] width 11 height 11
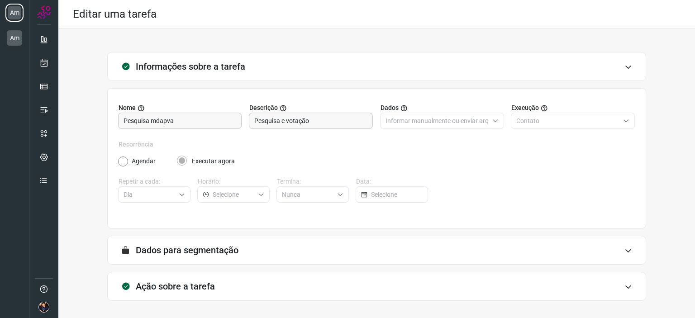
scroll to position [35, 0]
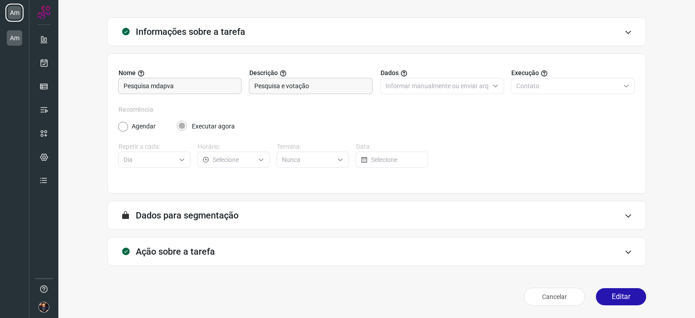
type input "Pesquisa mdapva"
click at [624, 250] on icon at bounding box center [628, 251] width 8 height 7
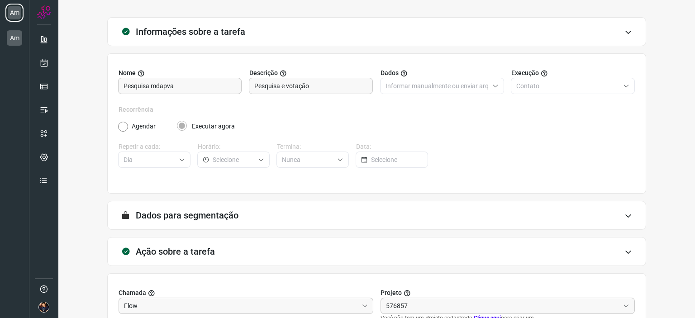
type input "Amigo 0800"
type input "Ações IS MT/MS"
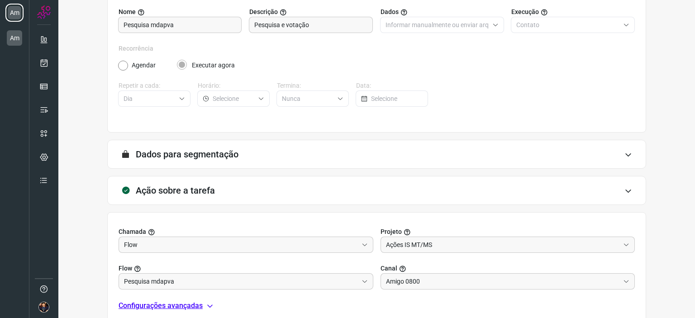
scroll to position [178, 0]
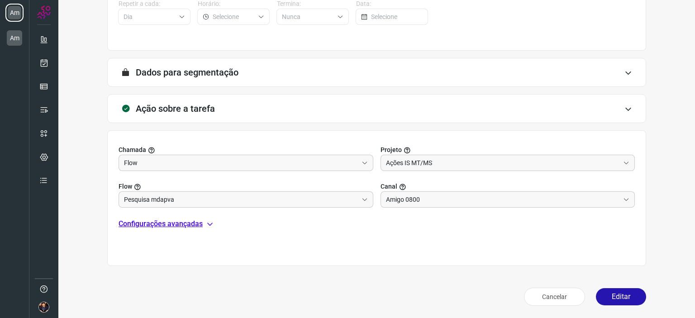
click at [198, 222] on p "Configurações avançadas" at bounding box center [160, 223] width 84 height 11
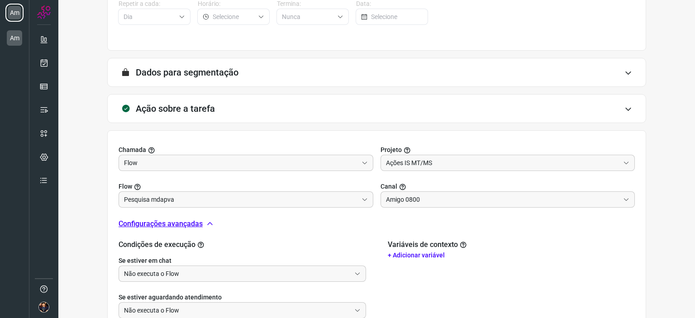
scroll to position [282, 0]
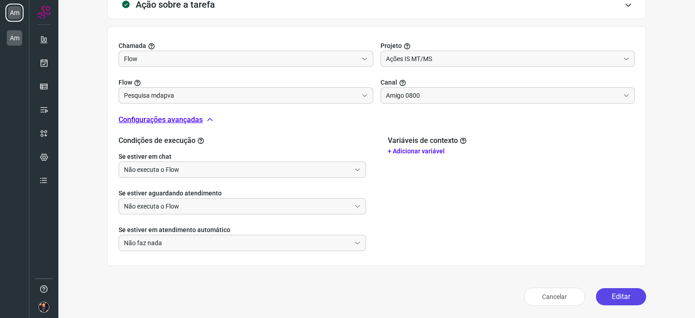
click at [610, 296] on button "Editar" at bounding box center [621, 296] width 50 height 17
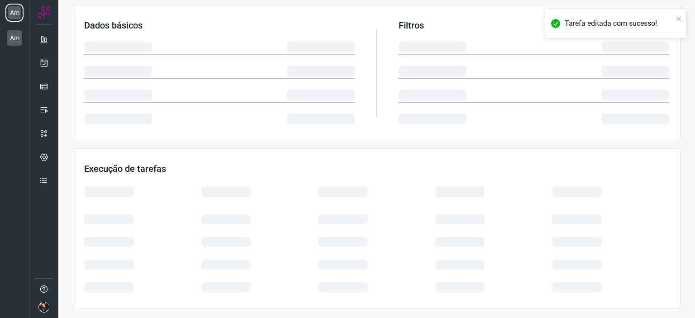
scroll to position [148, 0]
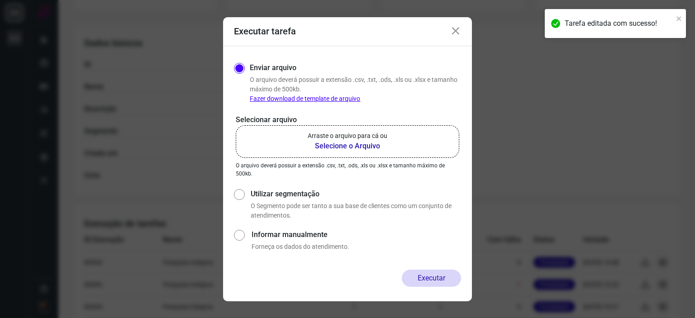
click at [287, 240] on div "Informar manualmente Forneça os dados do atendimento." at bounding box center [354, 240] width 213 height 22
click at [241, 235] on input "Informar manualmente" at bounding box center [239, 239] width 10 height 24
radio input "true"
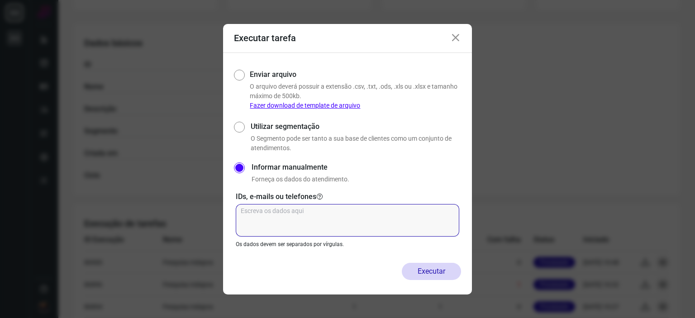
click at [300, 224] on textarea at bounding box center [347, 220] width 223 height 33
paste textarea "66992302432"
click at [250, 209] on textarea "66992302432" at bounding box center [347, 220] width 223 height 33
type textarea "6692302432"
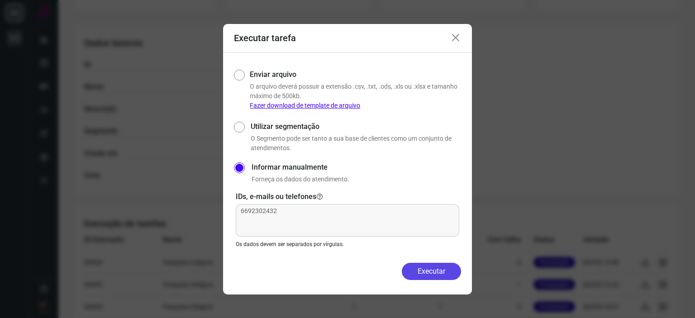
click at [445, 271] on button "Executar" at bounding box center [431, 271] width 59 height 17
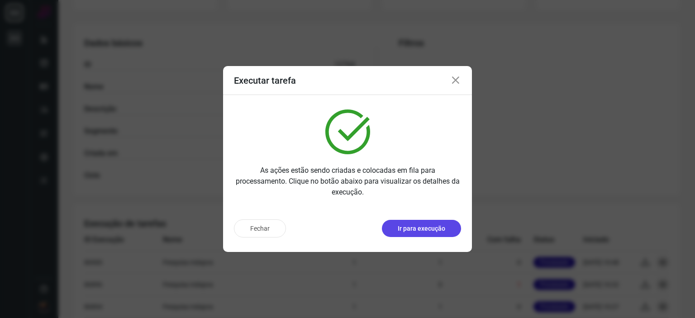
click at [421, 224] on p "Ir para execução" at bounding box center [420, 228] width 47 height 9
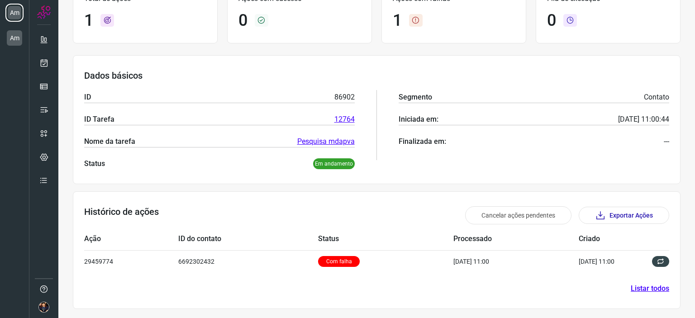
scroll to position [77, 0]
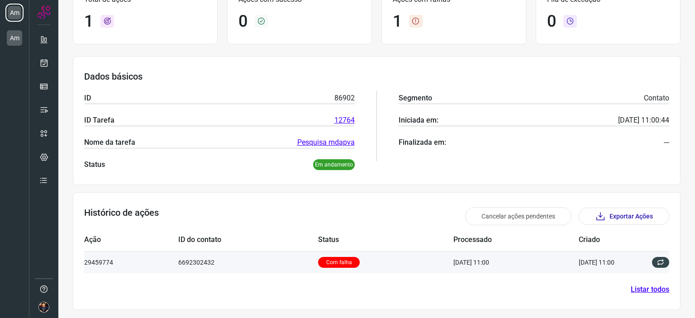
click at [338, 257] on p "Com falha" at bounding box center [339, 262] width 42 height 11
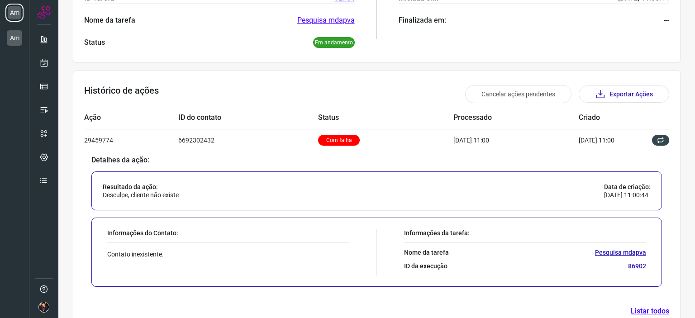
scroll to position [221, 0]
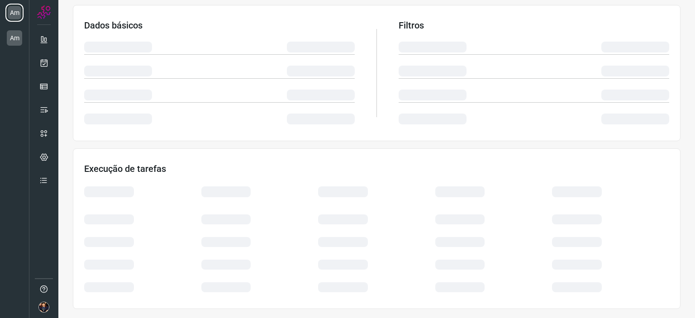
scroll to position [148, 0]
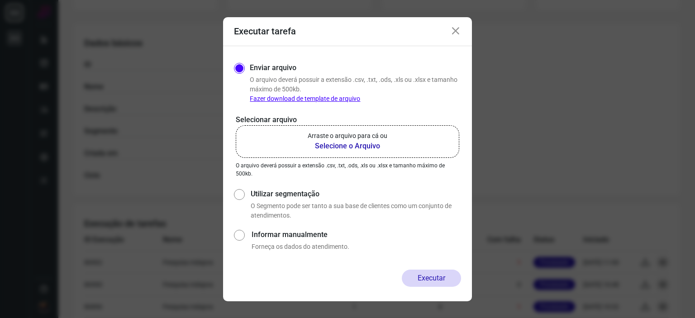
click at [333, 145] on b "Selecione o Arquivo" at bounding box center [347, 146] width 80 height 11
click at [0, 0] on input "Arraste o arquivo para cá ou Selecione o Arquivo" at bounding box center [0, 0] width 0 height 0
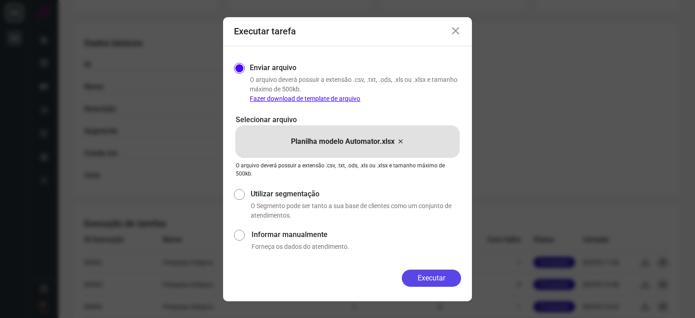
click at [423, 279] on button "Executar" at bounding box center [431, 278] width 59 height 17
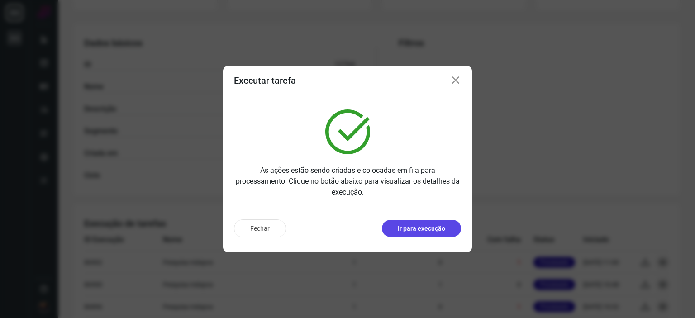
click at [427, 228] on p "Ir para execução" at bounding box center [420, 228] width 47 height 9
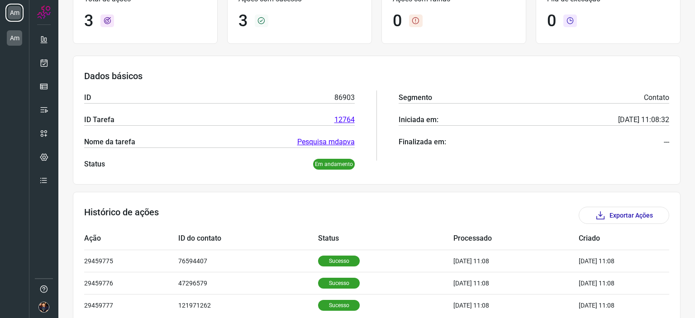
scroll to position [77, 0]
